Goal: Task Accomplishment & Management: Manage account settings

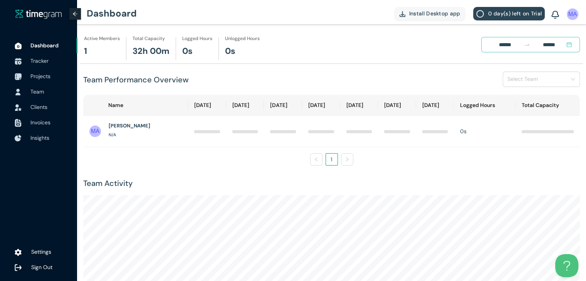
click at [42, 264] on span "Sign Out" at bounding box center [41, 267] width 21 height 7
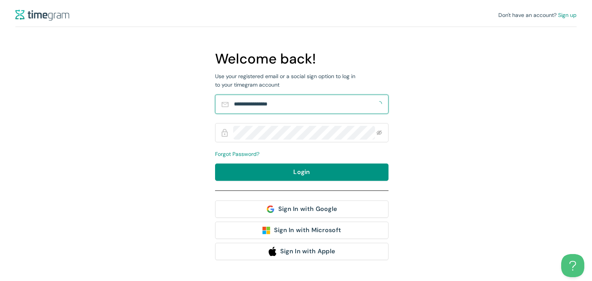
click at [285, 109] on input "**********" at bounding box center [304, 104] width 141 height 14
type input "***"
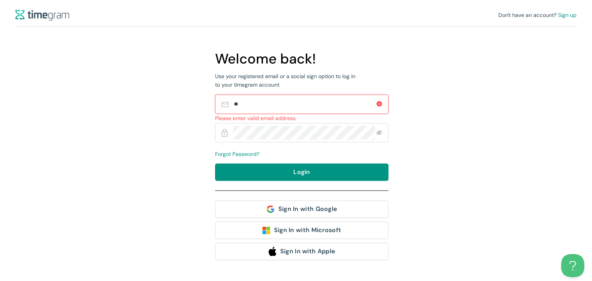
type input "**"
